Goal: Task Accomplishment & Management: Use online tool/utility

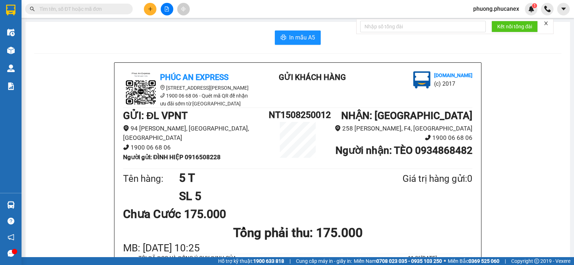
click at [53, 10] on input "text" at bounding box center [81, 9] width 85 height 8
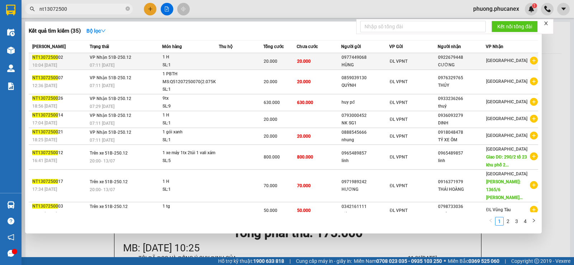
type input "nt13072500"
click at [164, 59] on div "1 H" at bounding box center [189, 57] width 54 height 8
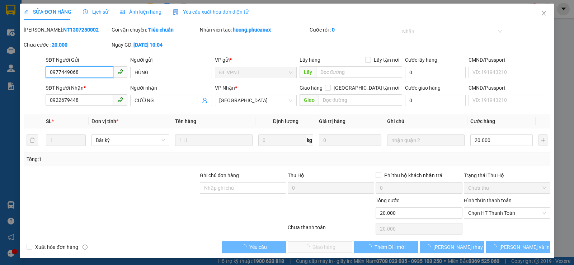
type input "0977449068"
type input "HÙNG"
type input "0922679448"
type input "CƯỜNG"
type input "20.000"
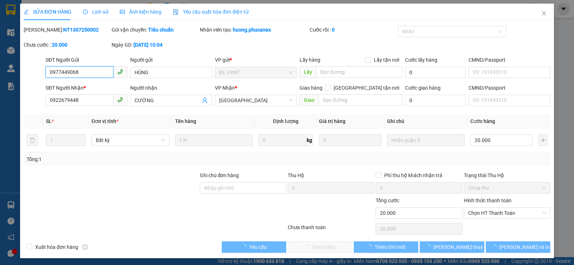
type input "20.000"
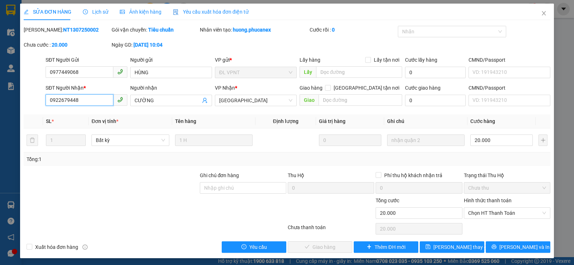
drag, startPoint x: 85, startPoint y: 101, endPoint x: 48, endPoint y: 102, distance: 36.6
click at [48, 102] on input "0922679448" at bounding box center [80, 99] width 68 height 11
drag, startPoint x: 82, startPoint y: 32, endPoint x: 42, endPoint y: 31, distance: 39.8
click at [42, 31] on div "Mã ĐH: NT1307250002" at bounding box center [67, 30] width 86 height 8
copy b "NT1307250002"
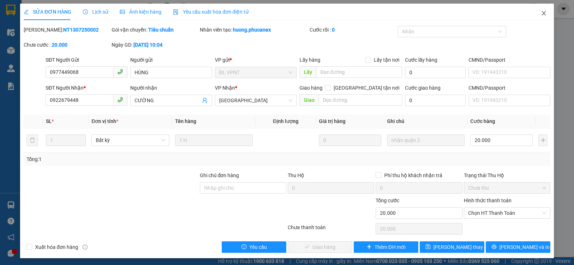
drag, startPoint x: 539, startPoint y: 15, endPoint x: 510, endPoint y: 0, distance: 32.9
click at [541, 15] on icon "close" at bounding box center [544, 13] width 6 height 6
